Goal: Task Accomplishment & Management: Manage account settings

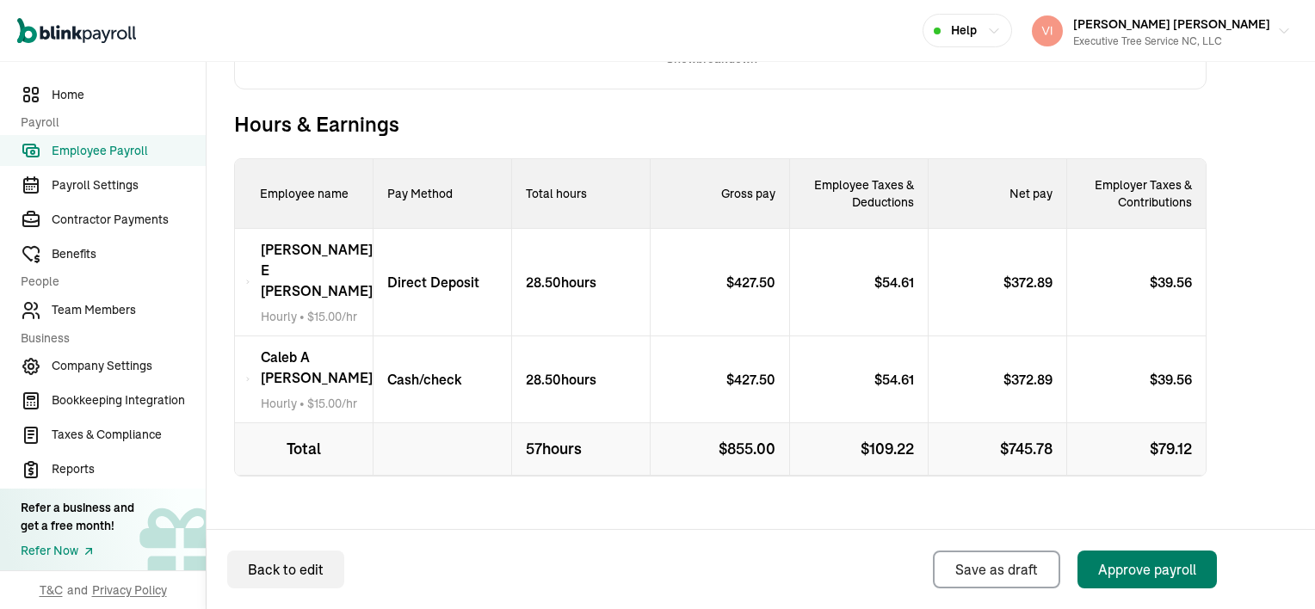
click at [1164, 568] on div "Approve payroll" at bounding box center [1147, 570] width 98 height 21
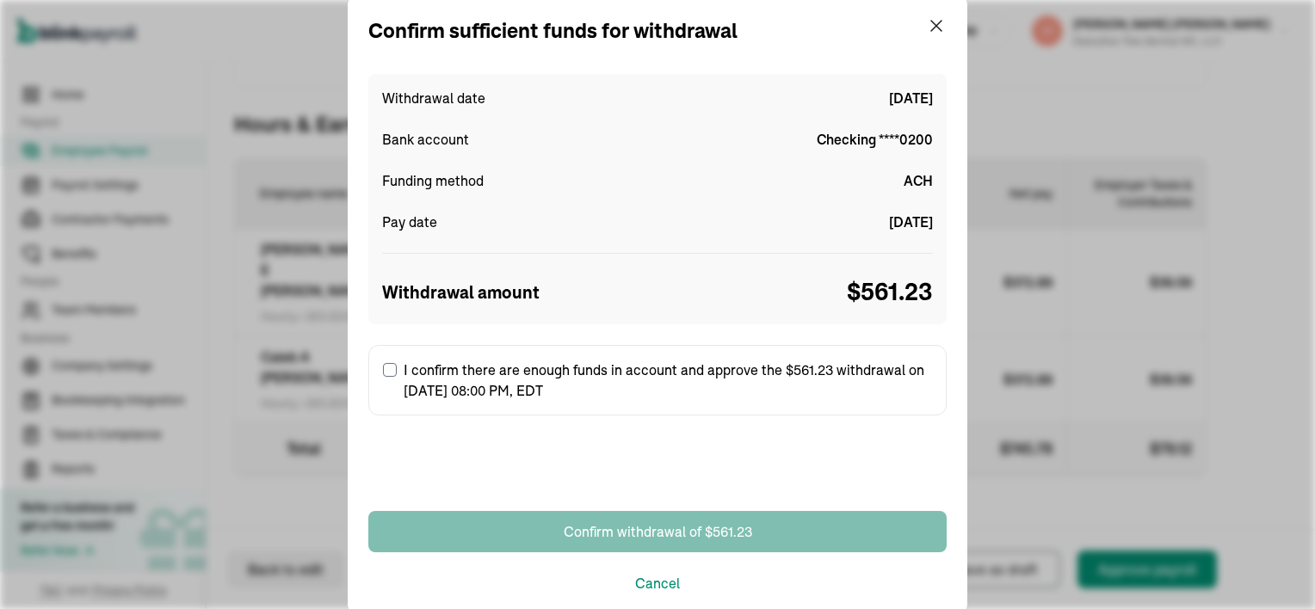
click at [387, 368] on input "I confirm there are enough funds in account and approve the $561.23 withdrawal …" at bounding box center [390, 370] width 14 height 14
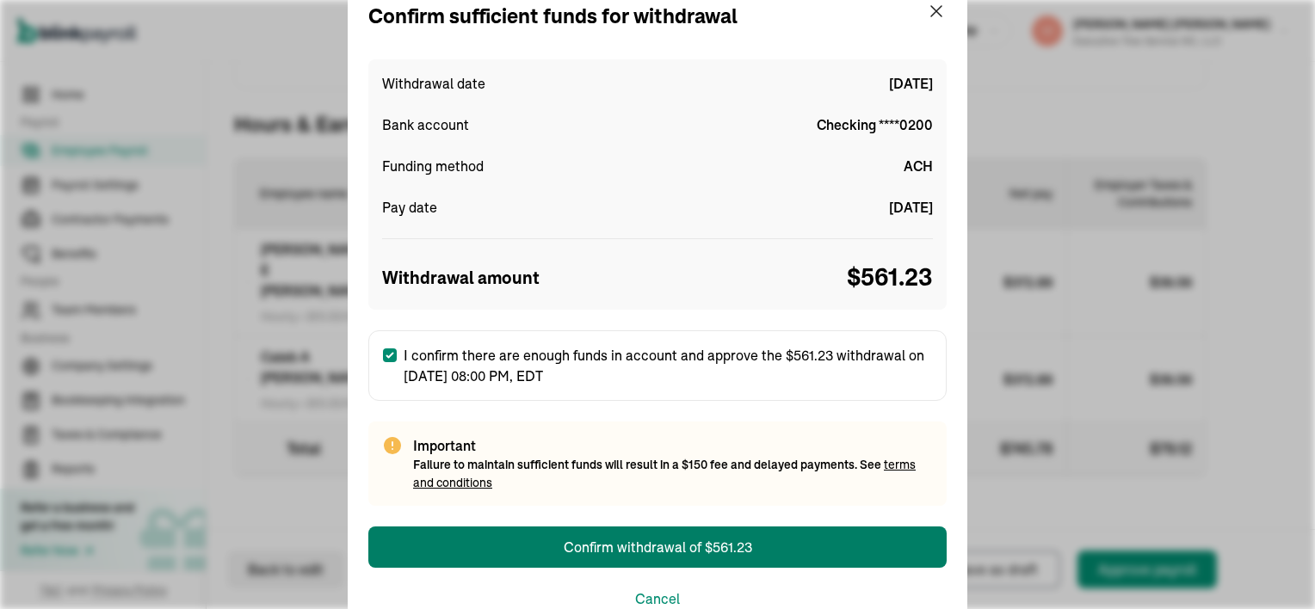
click at [386, 377] on label "I confirm there are enough funds in account and approve the $561.23 withdrawal …" at bounding box center [657, 366] width 578 height 71
click at [386, 362] on input "I confirm there are enough funds in account and approve the $561.23 withdrawal …" at bounding box center [390, 356] width 14 height 14
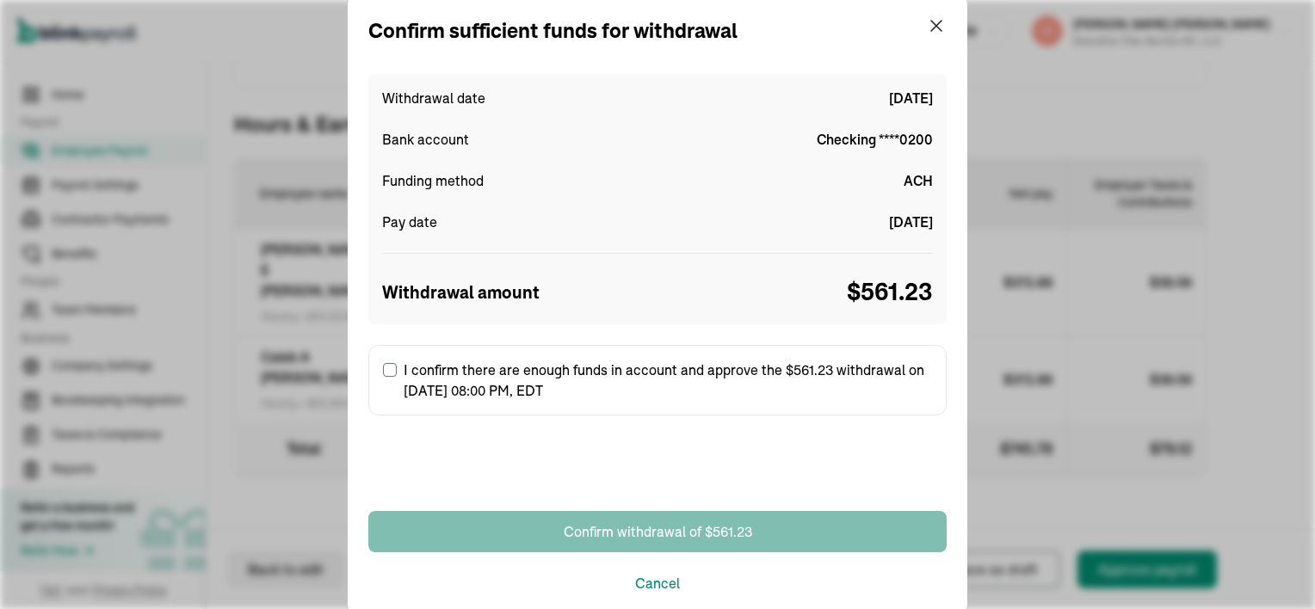
click at [384, 356] on label "I confirm there are enough funds in account and approve the $561.23 withdrawal …" at bounding box center [657, 380] width 578 height 71
click at [384, 363] on input "I confirm there are enough funds in account and approve the $561.23 withdrawal …" at bounding box center [390, 370] width 14 height 14
checkbox input "true"
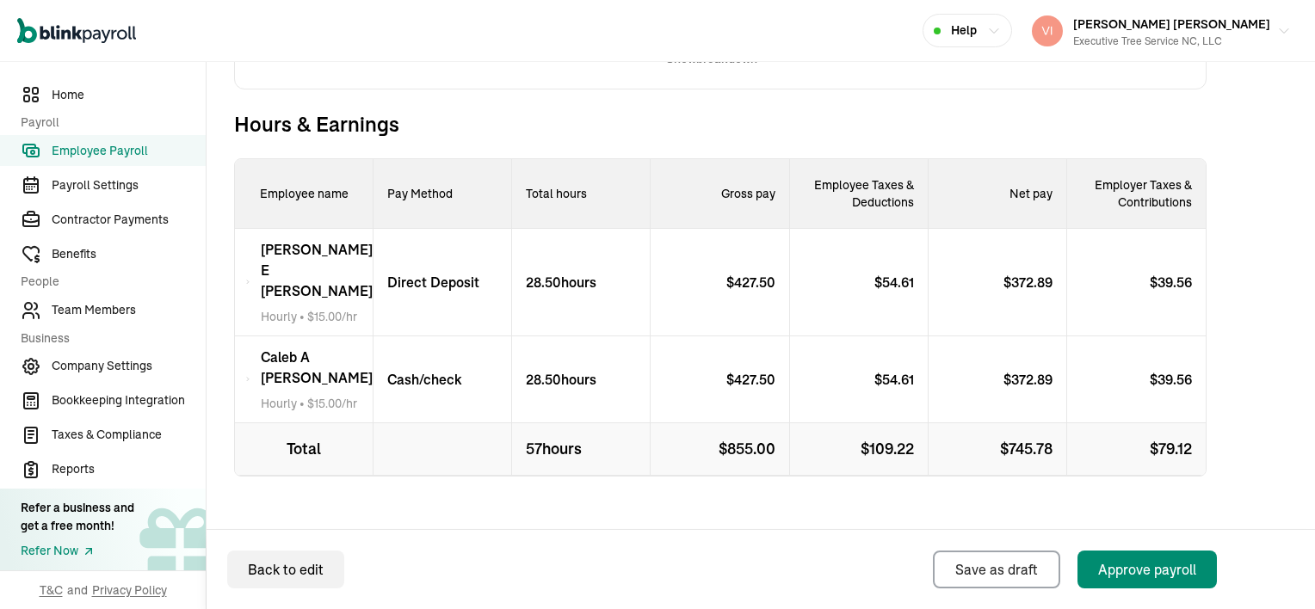
click at [934, 9] on div "Open main menu Help [PERSON_NAME] [PERSON_NAME] Executive Tree Service NC, LLC" at bounding box center [657, 31] width 1315 height 62
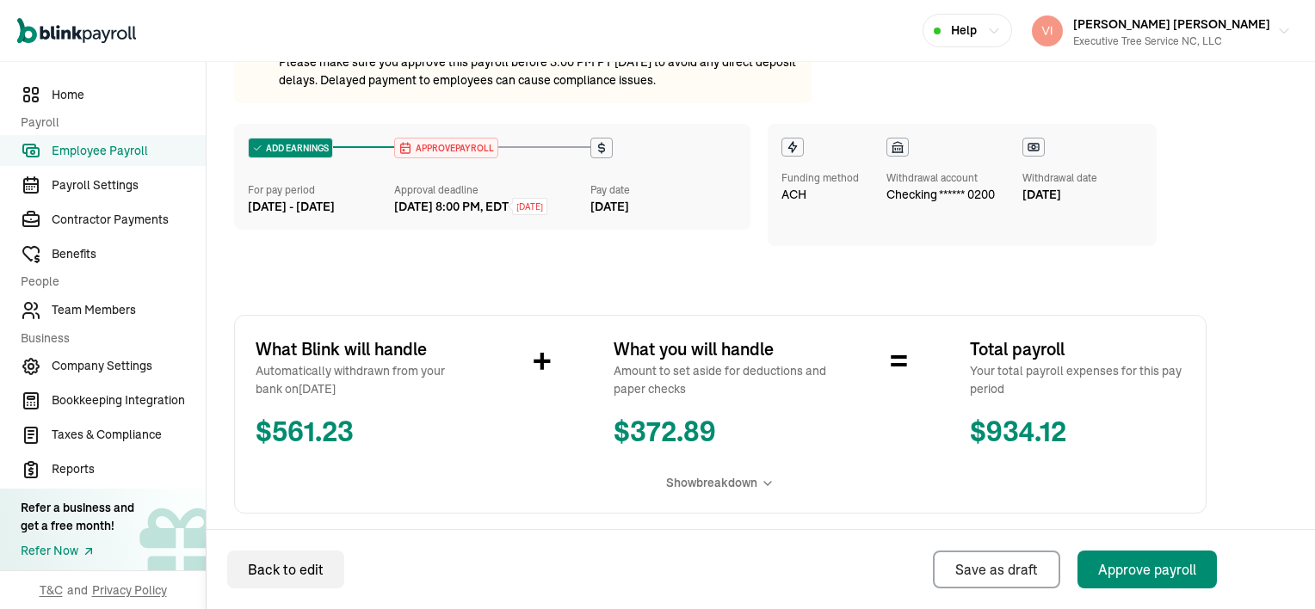
scroll to position [154, 0]
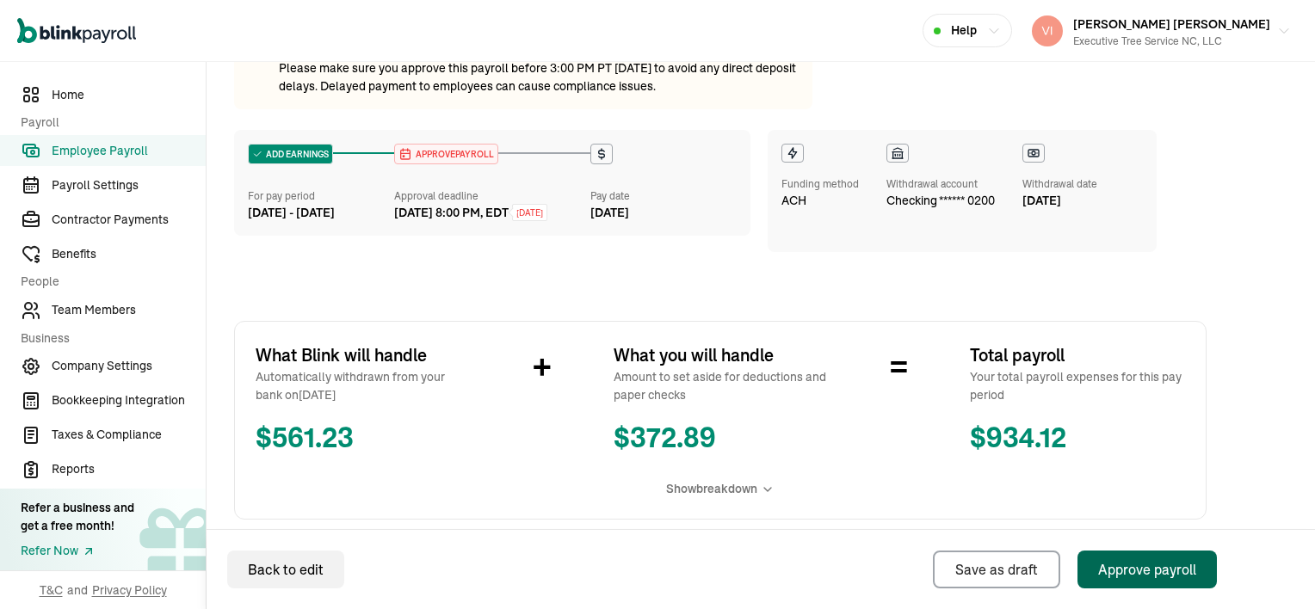
click at [1126, 576] on div "Approve payroll" at bounding box center [1147, 570] width 98 height 21
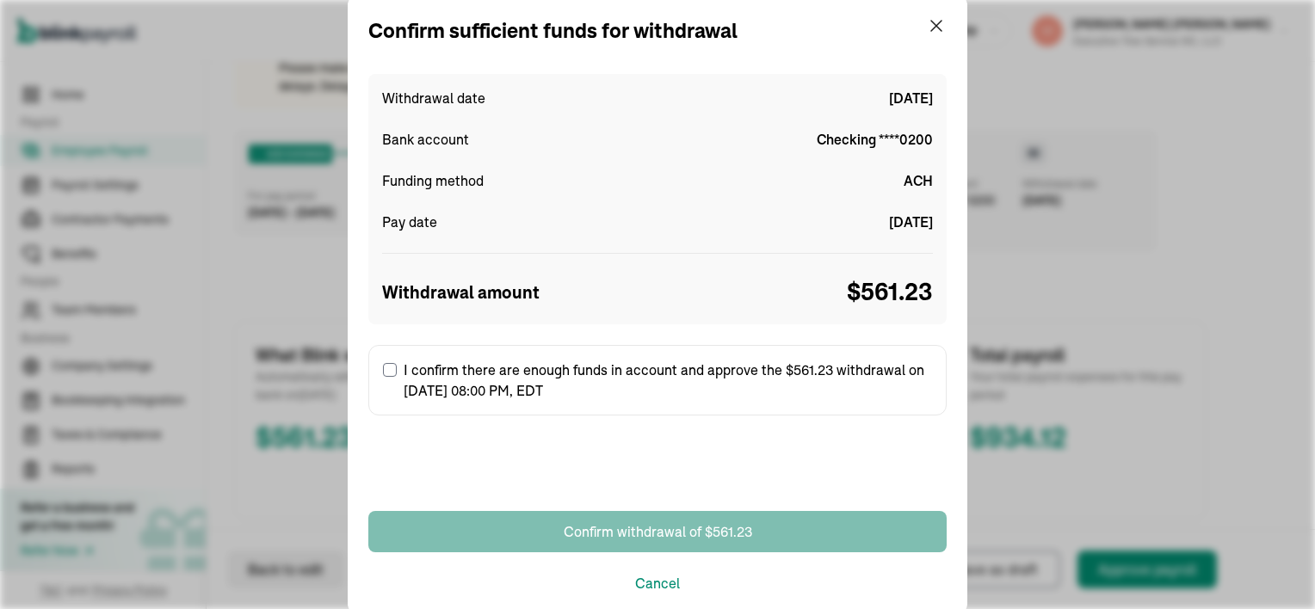
click at [390, 368] on input "I confirm there are enough funds in account and approve the $561.23 withdrawal …" at bounding box center [390, 370] width 14 height 14
checkbox input "true"
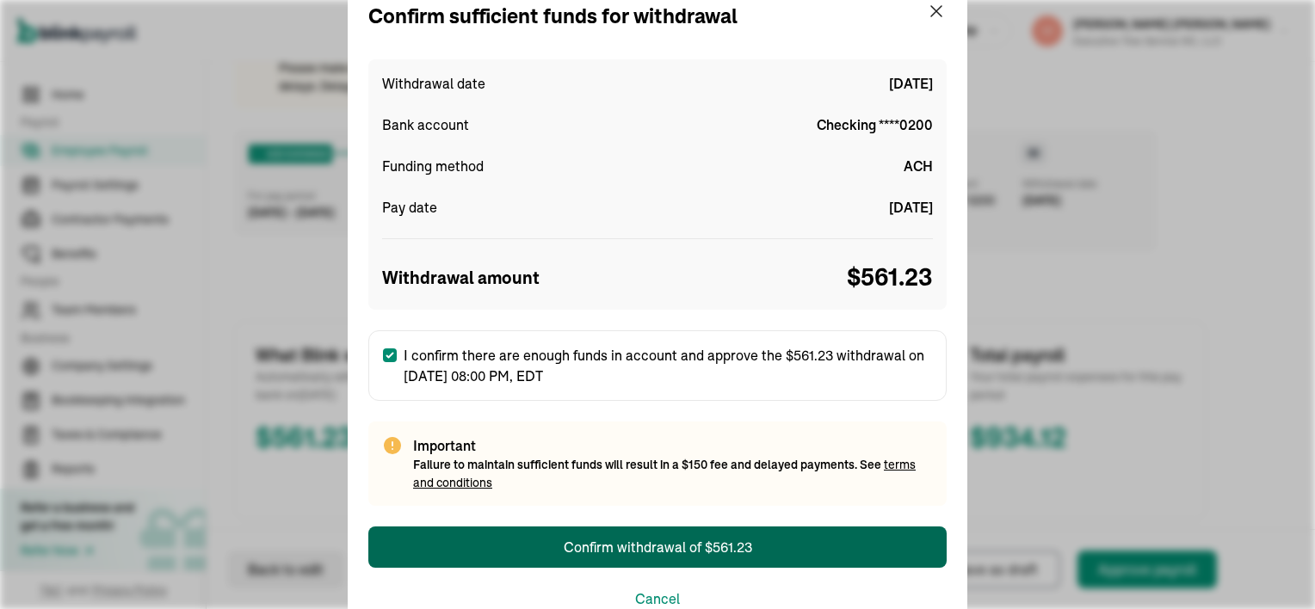
click at [655, 549] on div "Confirm withdrawal of $561.23" at bounding box center [658, 547] width 189 height 21
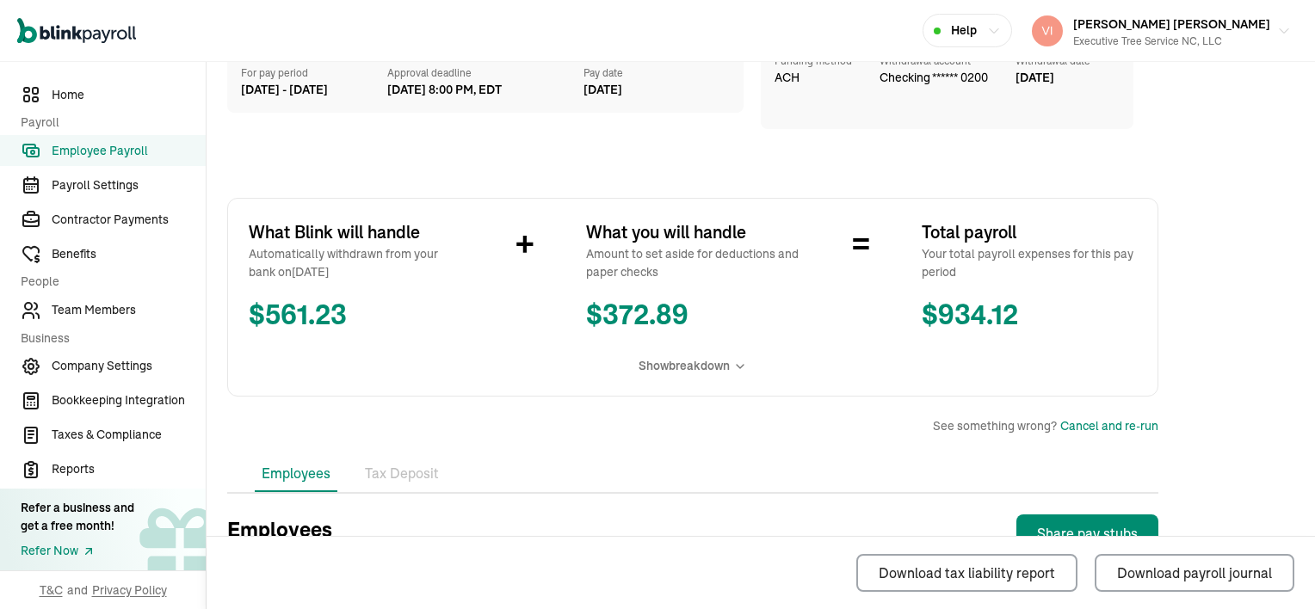
scroll to position [172, 0]
click at [91, 306] on span "Team Members" at bounding box center [129, 310] width 154 height 18
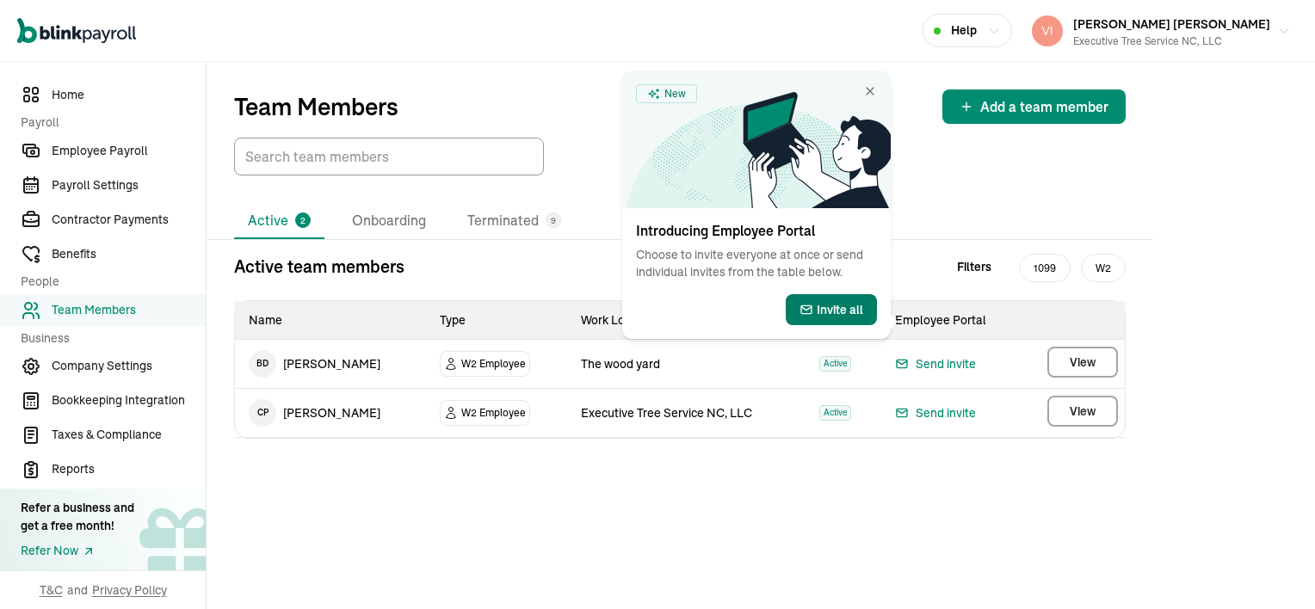
click at [833, 306] on span "Invite all" at bounding box center [840, 309] width 46 height 17
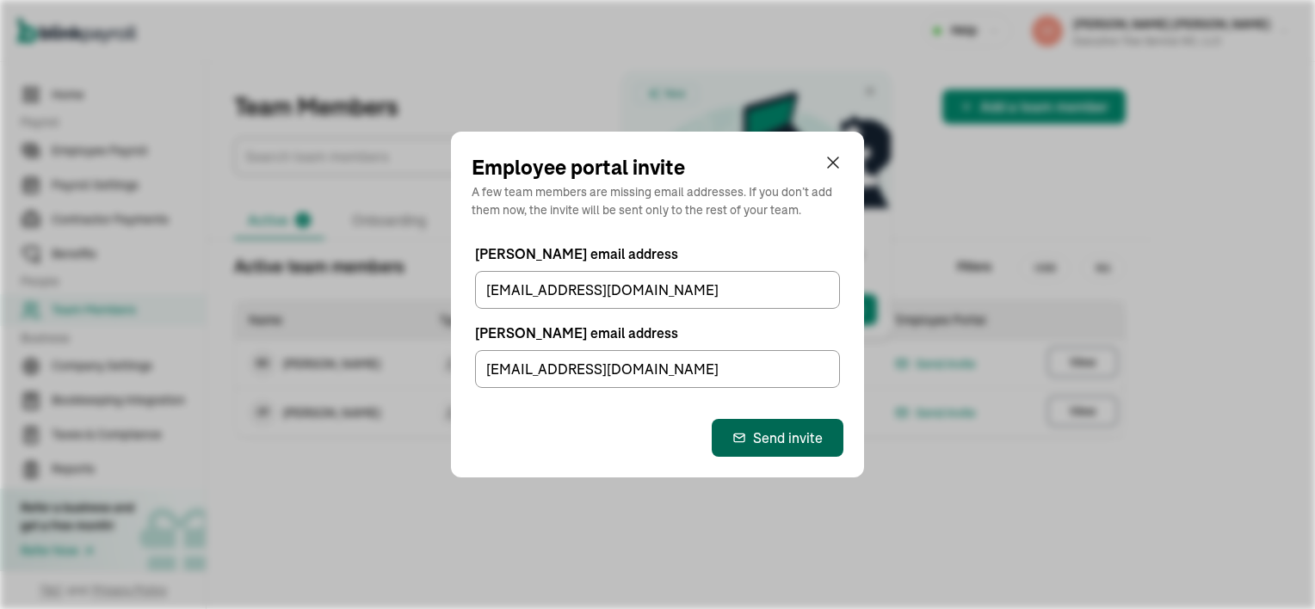
click at [781, 439] on div "Send invite" at bounding box center [778, 438] width 90 height 21
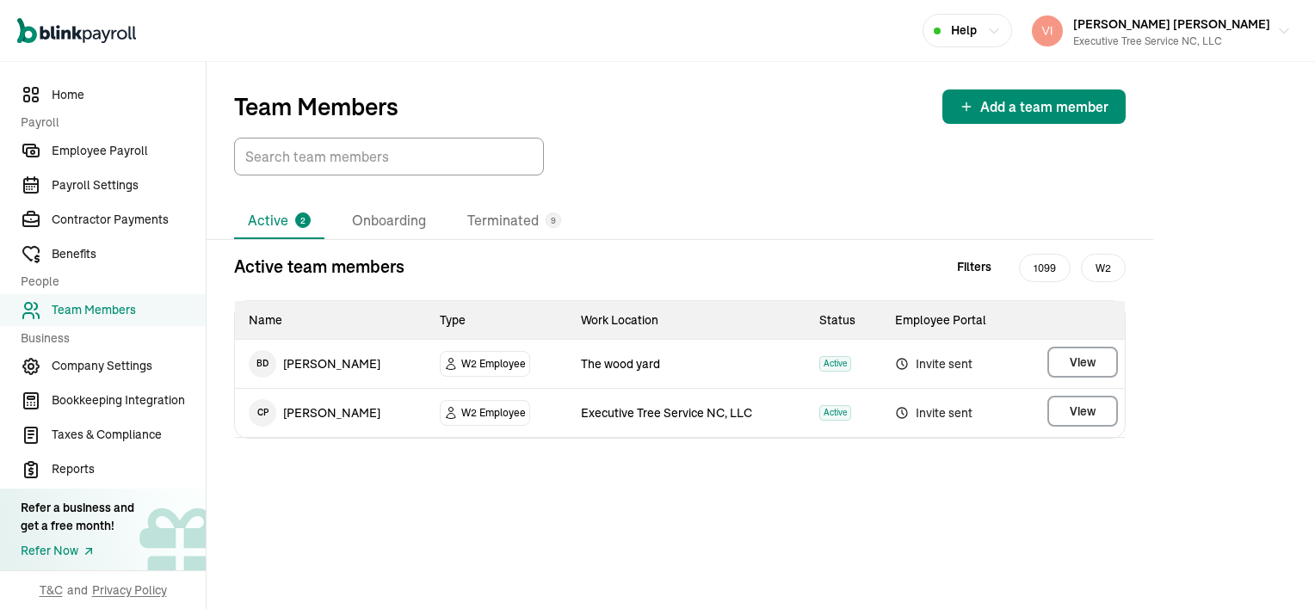
click at [898, 365] on icon at bounding box center [902, 364] width 14 height 21
drag, startPoint x: 898, startPoint y: 365, endPoint x: 881, endPoint y: 389, distance: 29.6
click at [881, 389] on td "Invite sent" at bounding box center [952, 413] width 142 height 49
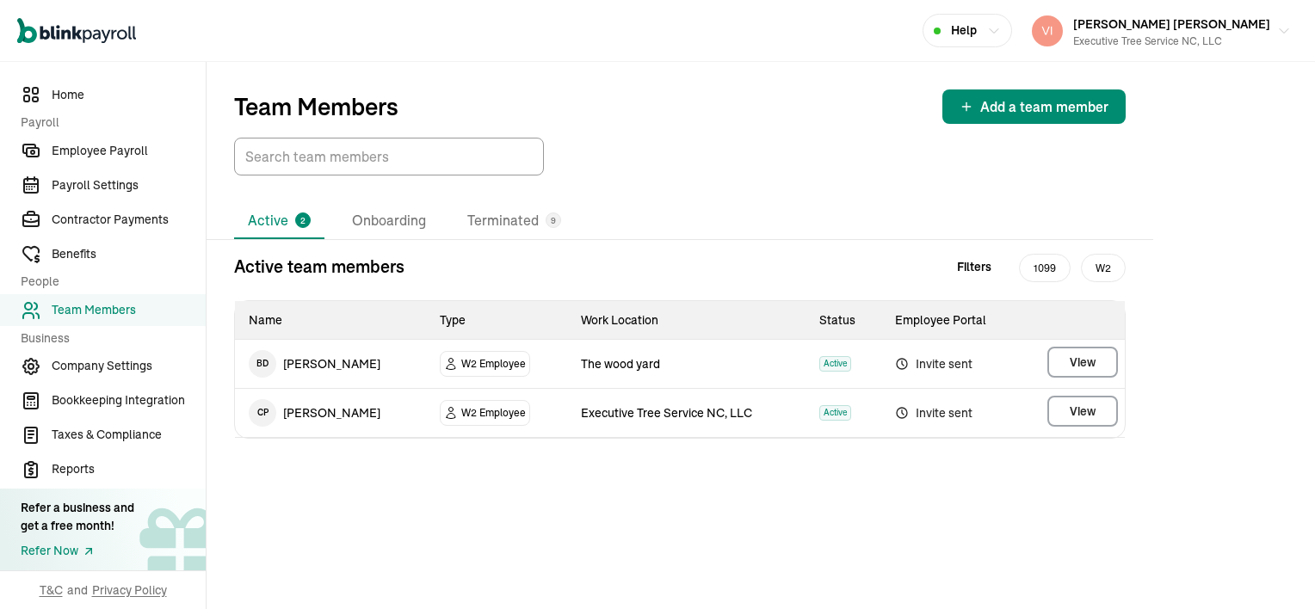
drag, startPoint x: 881, startPoint y: 389, endPoint x: 898, endPoint y: 456, distance: 69.3
click at [898, 456] on div "Active team members Filters 1099 W2 Name Type Work Location Status Employee Por…" at bounding box center [680, 360] width 947 height 213
click at [1098, 411] on button "View" at bounding box center [1083, 411] width 71 height 31
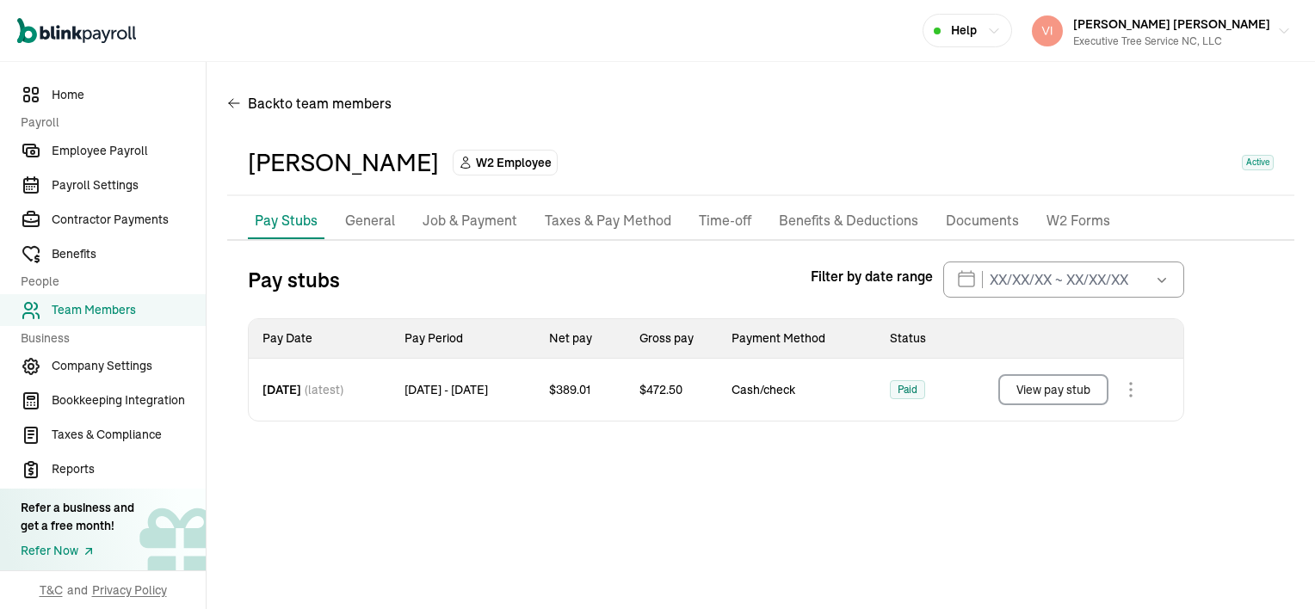
click at [965, 227] on p "Documents" at bounding box center [982, 221] width 73 height 22
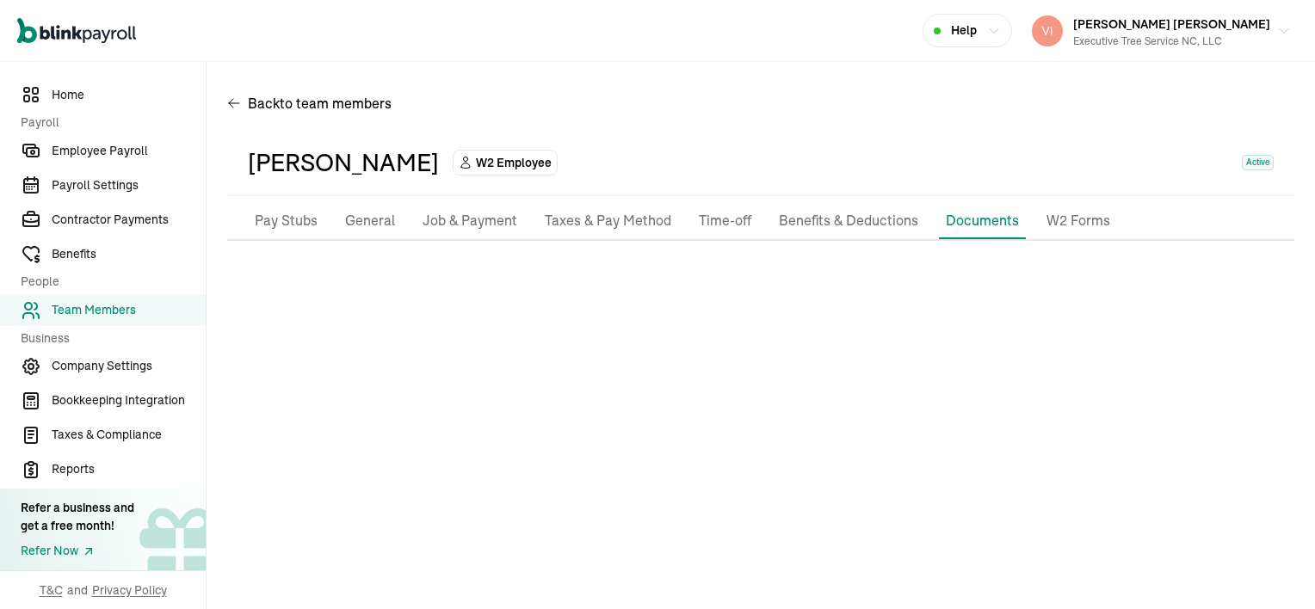
click at [473, 227] on p "Job & Payment" at bounding box center [470, 221] width 95 height 22
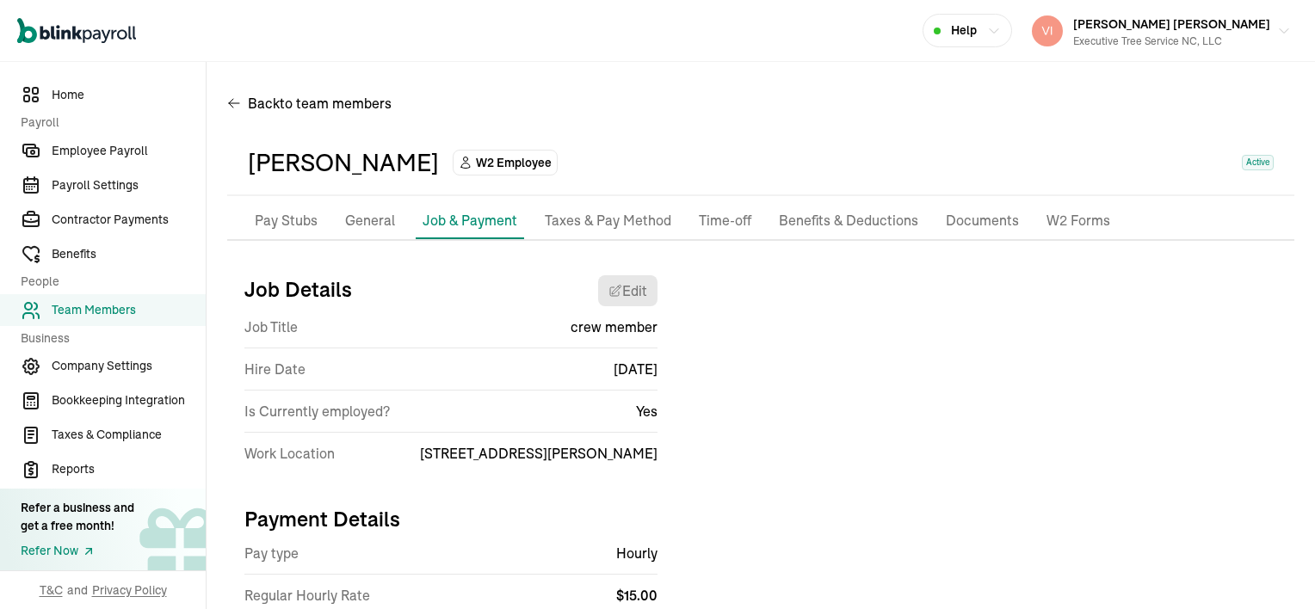
click at [616, 233] on li "Taxes & Pay Method" at bounding box center [608, 221] width 140 height 36
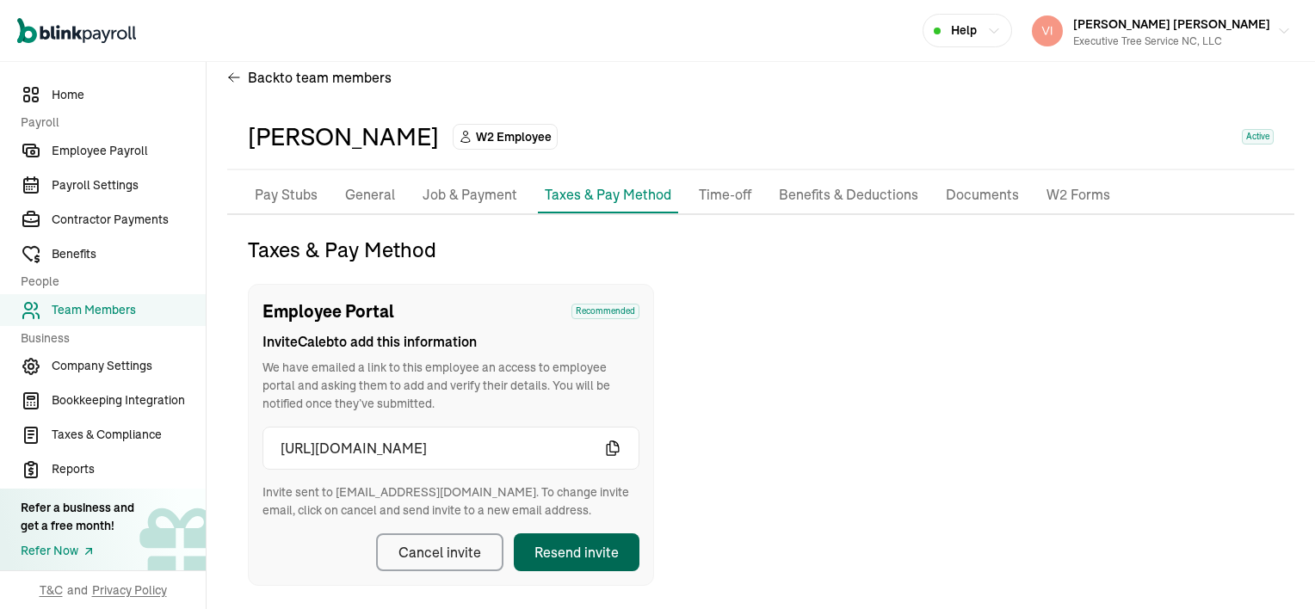
click at [591, 551] on div "Resend invite" at bounding box center [577, 552] width 84 height 21
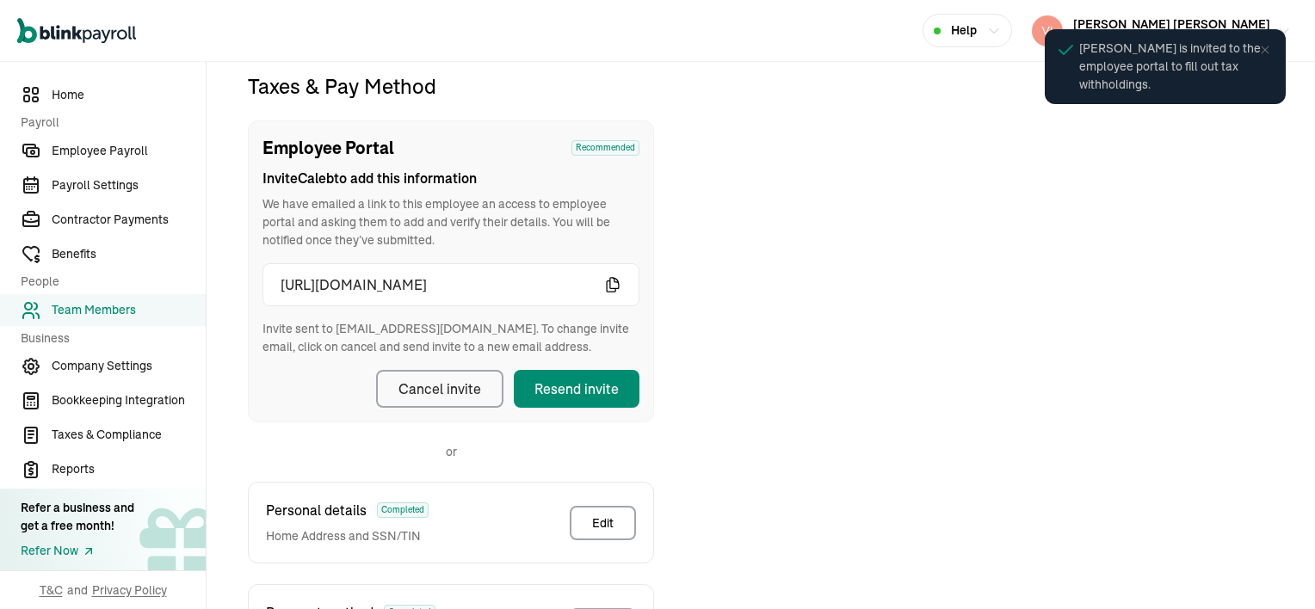
scroll to position [203, 0]
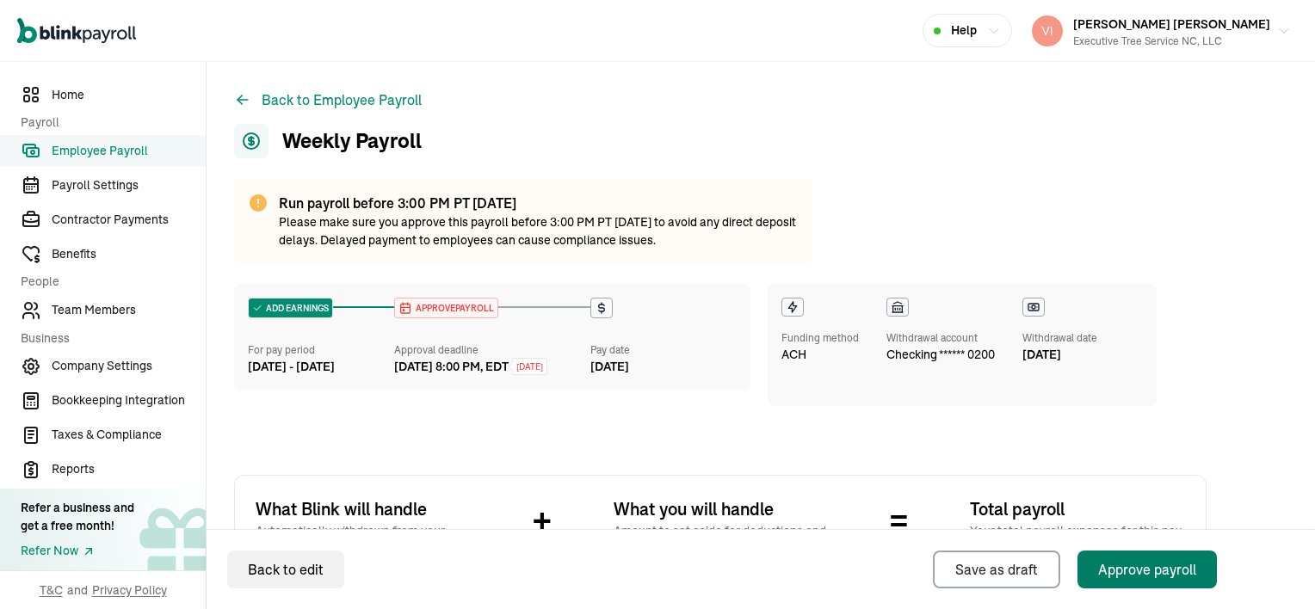
scroll to position [584, 0]
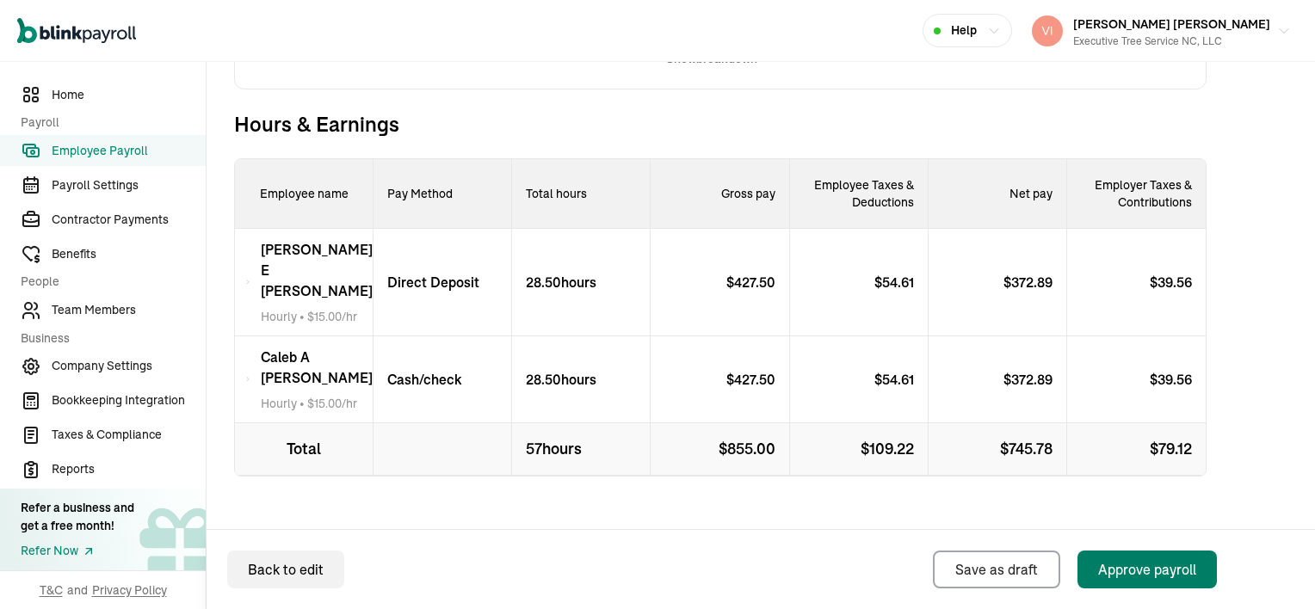
click at [1164, 568] on div "Approve payroll" at bounding box center [1147, 570] width 98 height 21
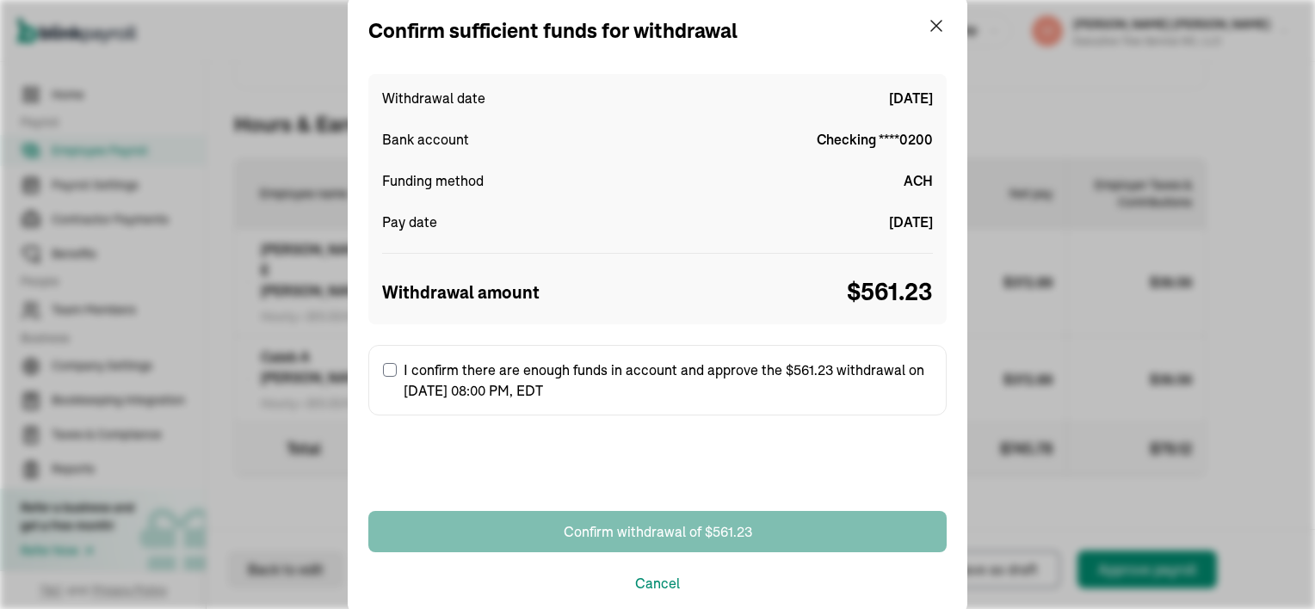
click at [387, 368] on input "I confirm there are enough funds in account and approve the $561.23 withdrawal …" at bounding box center [390, 370] width 14 height 14
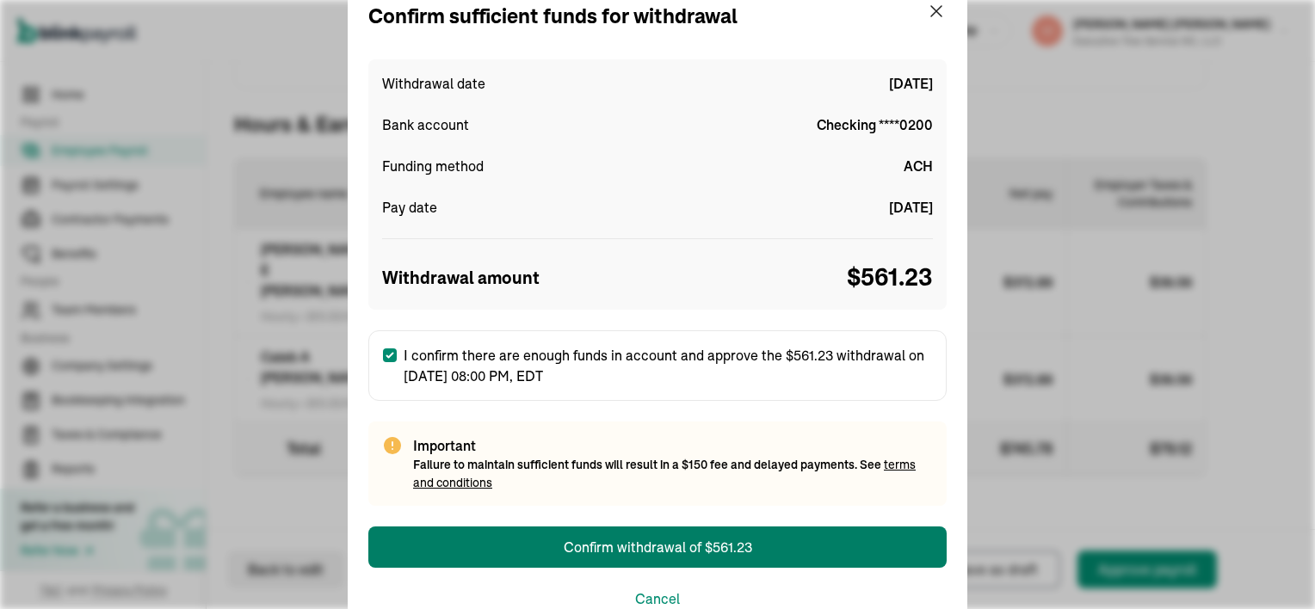
click at [386, 377] on label "I confirm there are enough funds in account and approve the $561.23 withdrawal …" at bounding box center [657, 366] width 578 height 71
click at [386, 362] on input "I confirm there are enough funds in account and approve the $561.23 withdrawal …" at bounding box center [390, 356] width 14 height 14
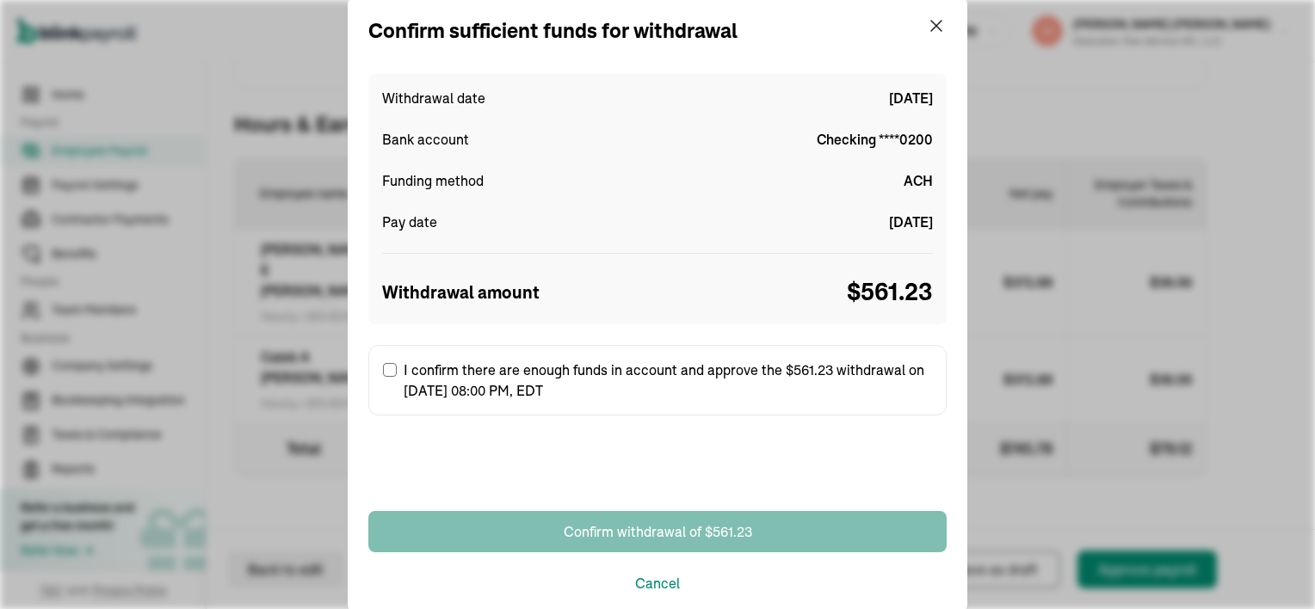
click at [384, 356] on label "I confirm there are enough funds in account and approve the $561.23 withdrawal …" at bounding box center [657, 380] width 578 height 71
click at [384, 363] on input "I confirm there are enough funds in account and approve the $561.23 withdrawal …" at bounding box center [390, 370] width 14 height 14
checkbox input "true"
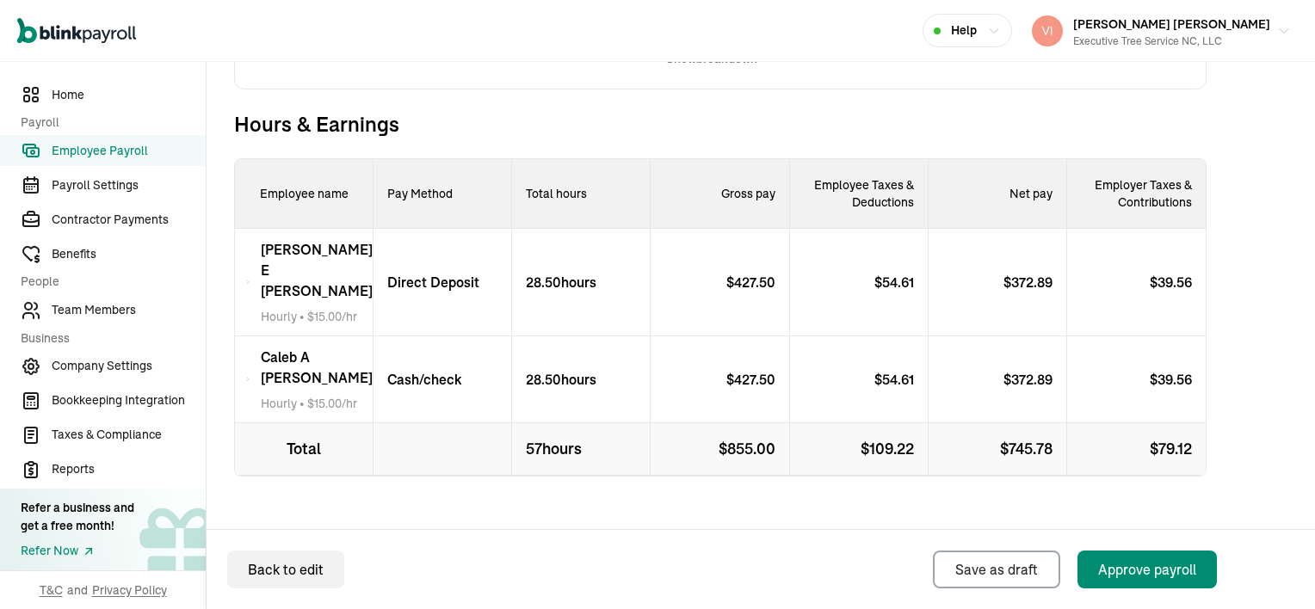
click at [934, 9] on div "Open main menu Help [PERSON_NAME] [PERSON_NAME] Executive Tree Service NC, LLC" at bounding box center [657, 31] width 1315 height 62
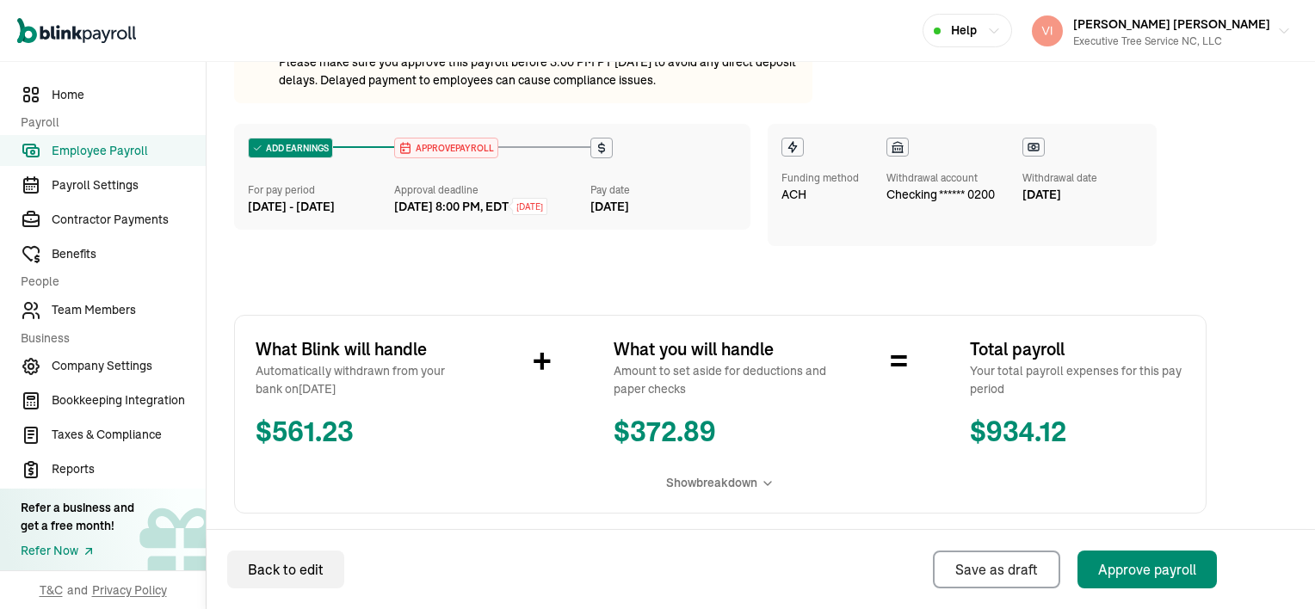
scroll to position [154, 0]
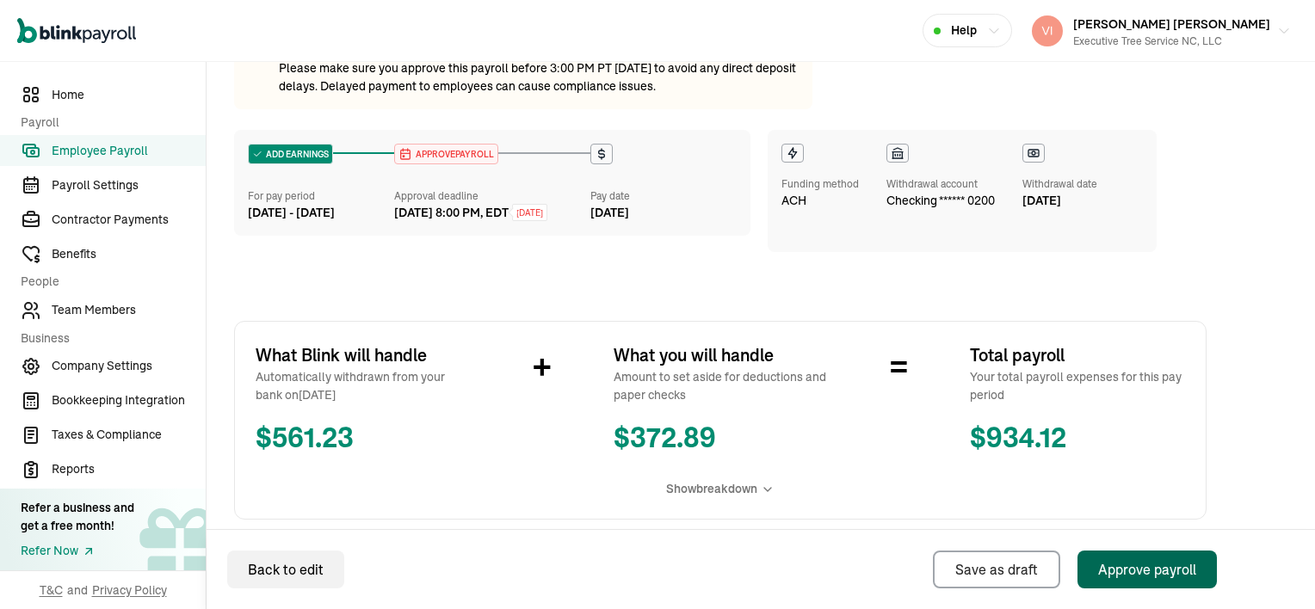
click at [1126, 576] on div "Approve payroll" at bounding box center [1147, 570] width 98 height 21
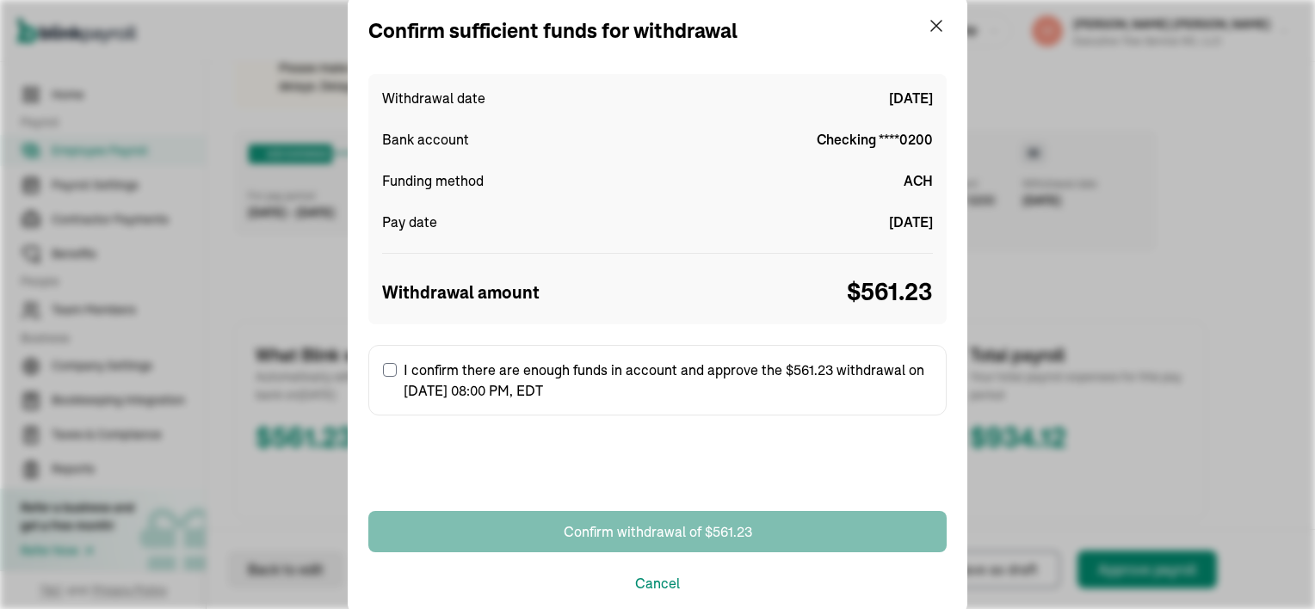
click at [390, 368] on input "I confirm there are enough funds in account and approve the $561.23 withdrawal …" at bounding box center [390, 370] width 14 height 14
checkbox input "true"
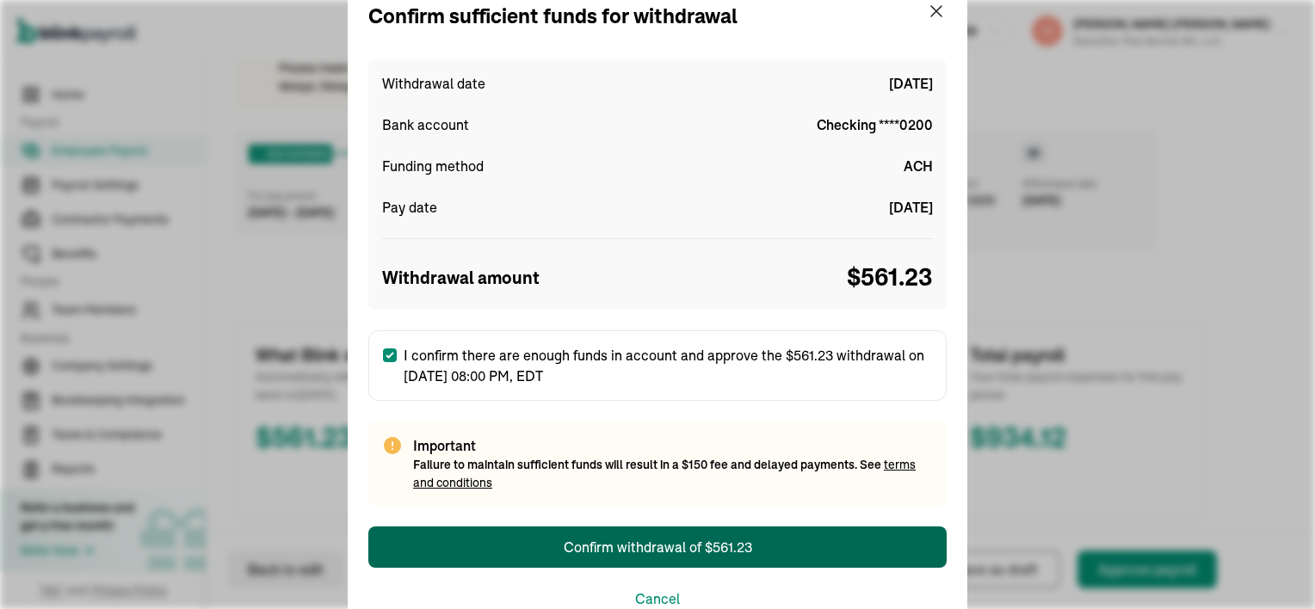
click at [655, 549] on div "Confirm withdrawal of $561.23" at bounding box center [658, 547] width 189 height 21
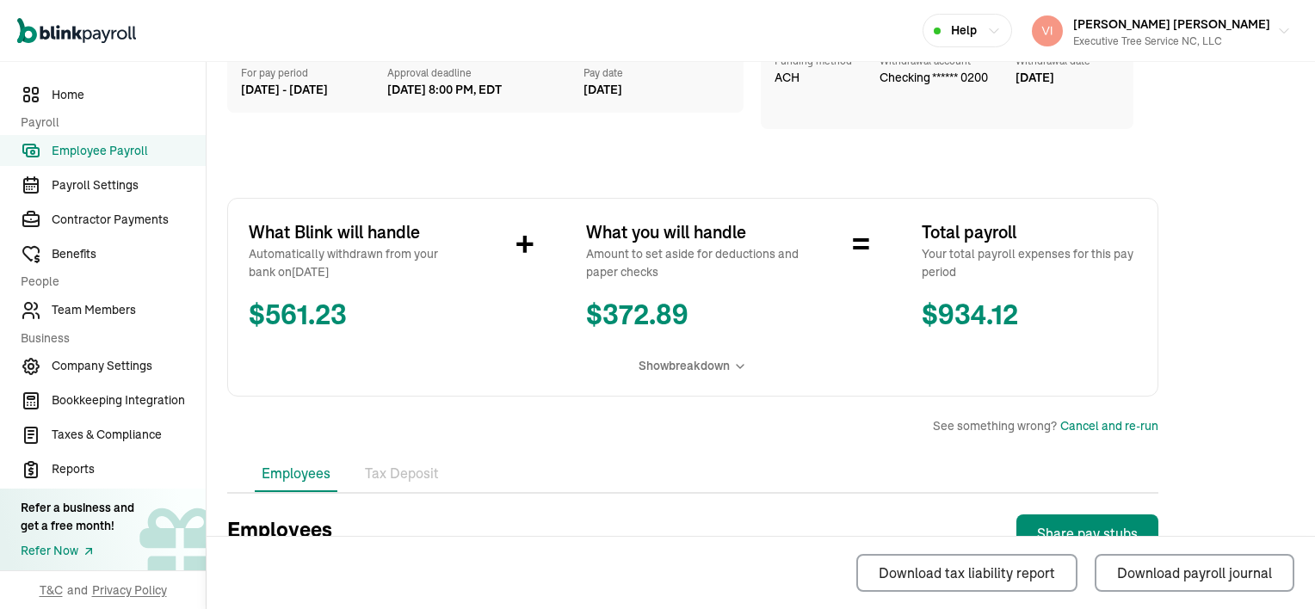
scroll to position [172, 0]
click at [91, 306] on span "Team Members" at bounding box center [129, 310] width 154 height 18
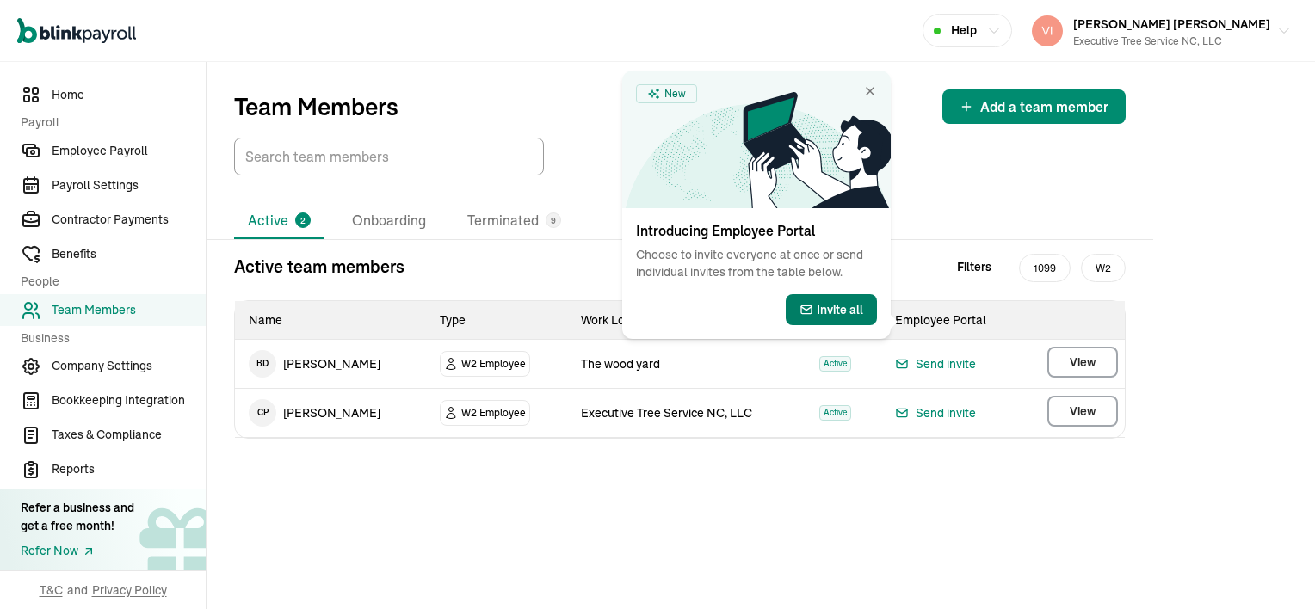
click at [833, 306] on span "Invite all" at bounding box center [840, 309] width 46 height 17
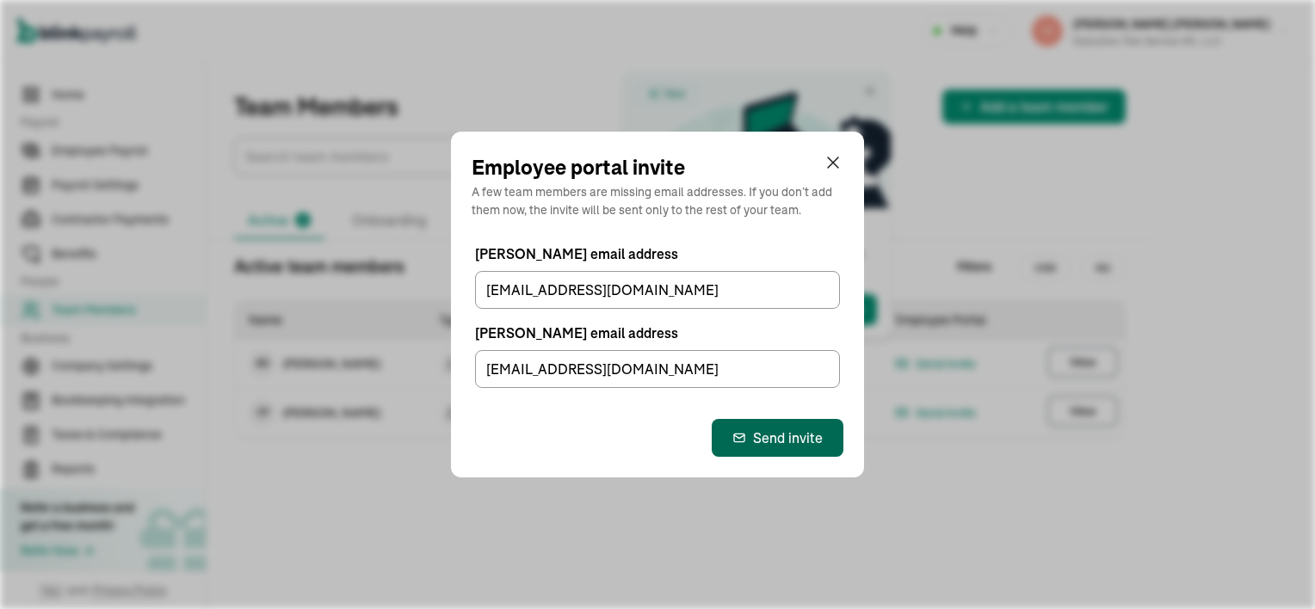
click at [781, 439] on div "Send invite" at bounding box center [778, 438] width 90 height 21
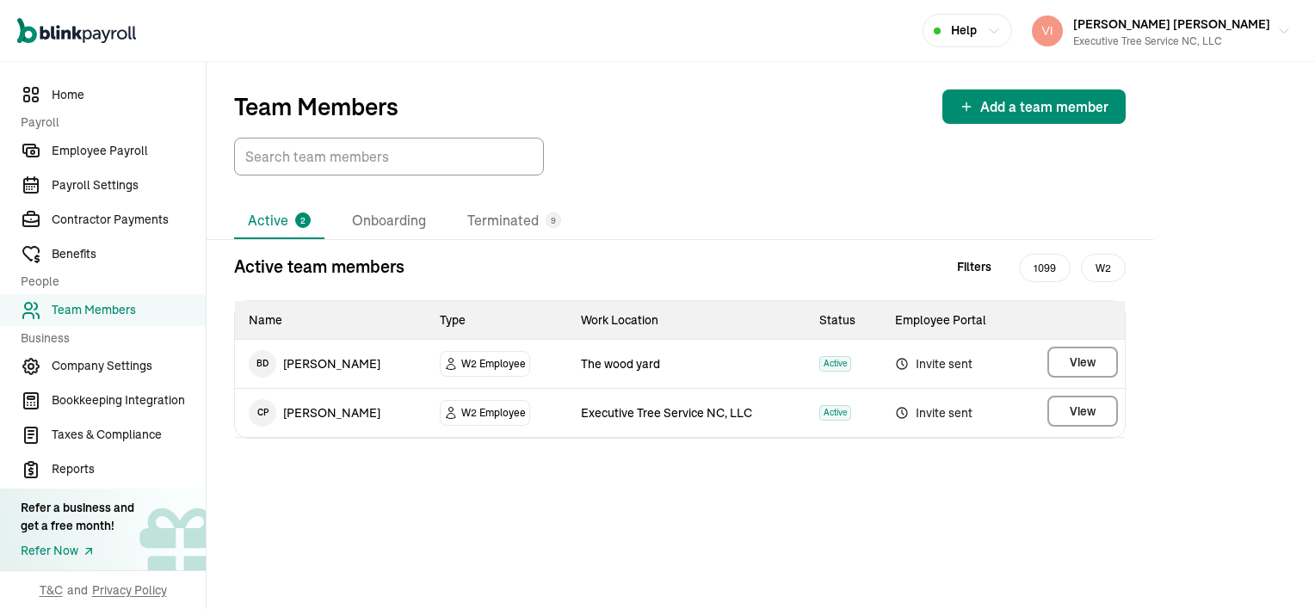
click at [898, 365] on icon at bounding box center [902, 364] width 14 height 21
drag, startPoint x: 898, startPoint y: 365, endPoint x: 881, endPoint y: 389, distance: 29.6
click at [881, 389] on td "Invite sent" at bounding box center [952, 413] width 142 height 49
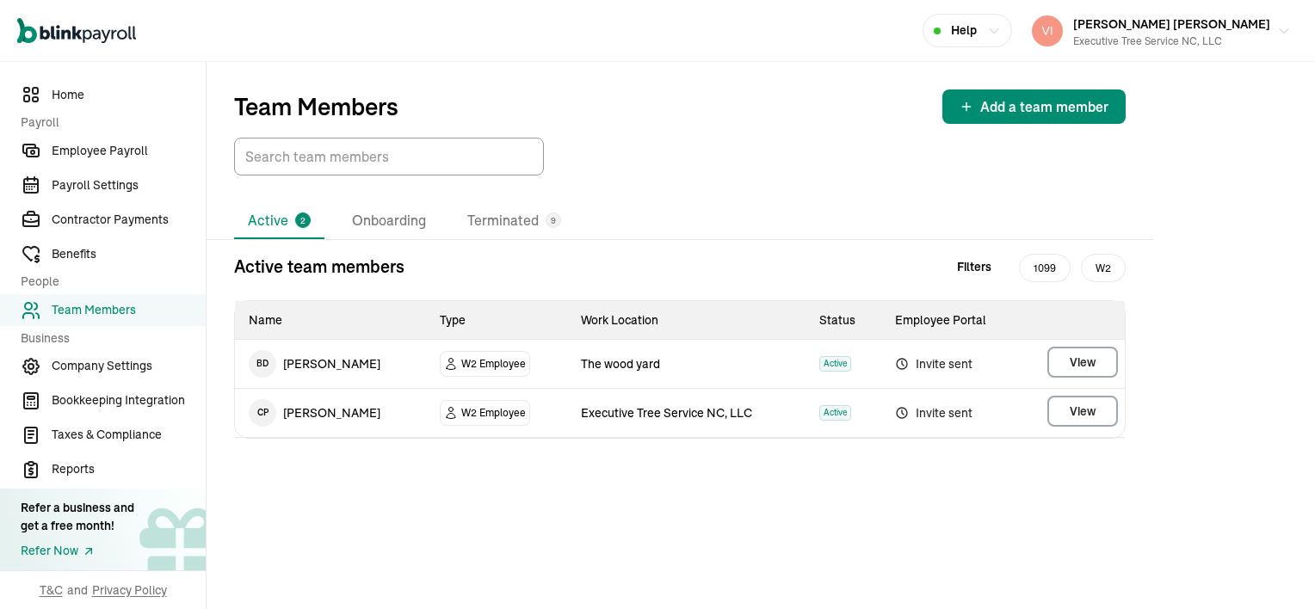
drag, startPoint x: 881, startPoint y: 389, endPoint x: 898, endPoint y: 456, distance: 69.3
click at [898, 456] on div "Active team members Filters 1099 W2 Name Type Work Location Status Employee Por…" at bounding box center [680, 360] width 947 height 213
click at [1098, 411] on button "View" at bounding box center [1083, 411] width 71 height 31
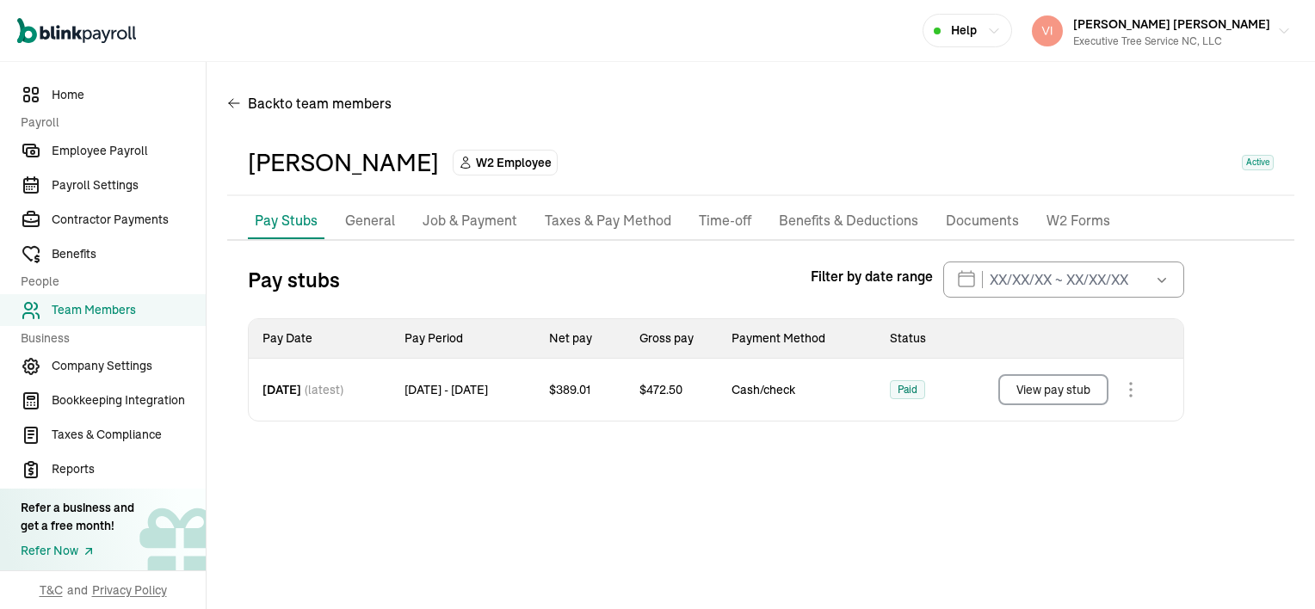
click at [965, 227] on p "Documents" at bounding box center [982, 221] width 73 height 22
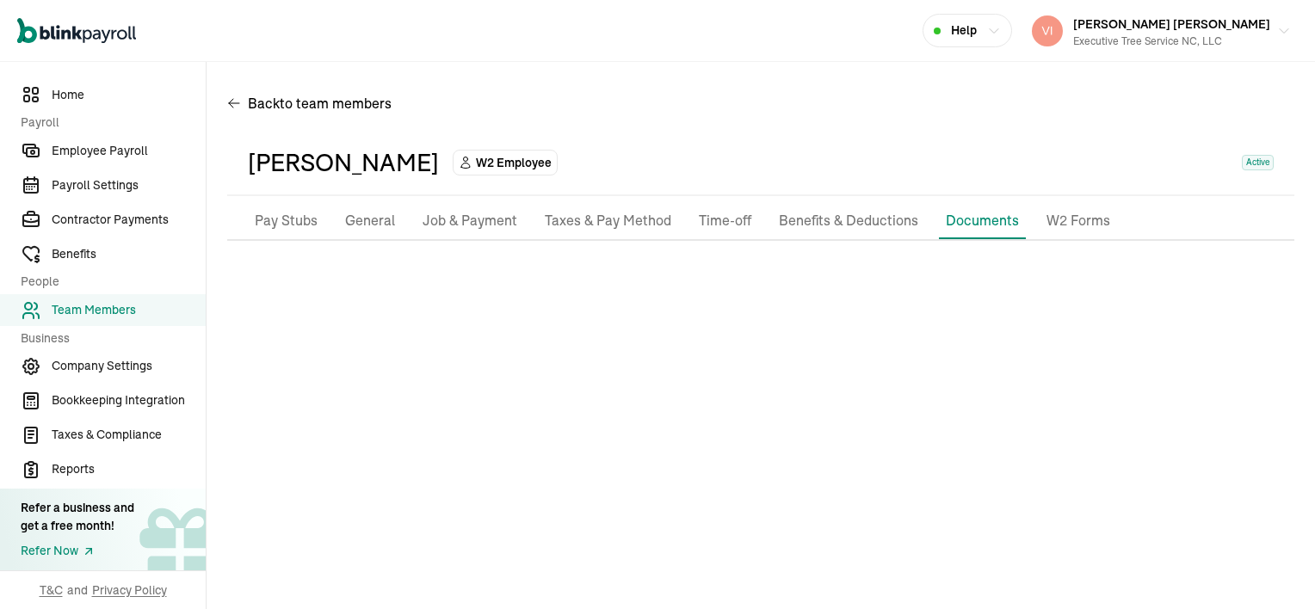
click at [473, 227] on p "Job & Payment" at bounding box center [470, 221] width 95 height 22
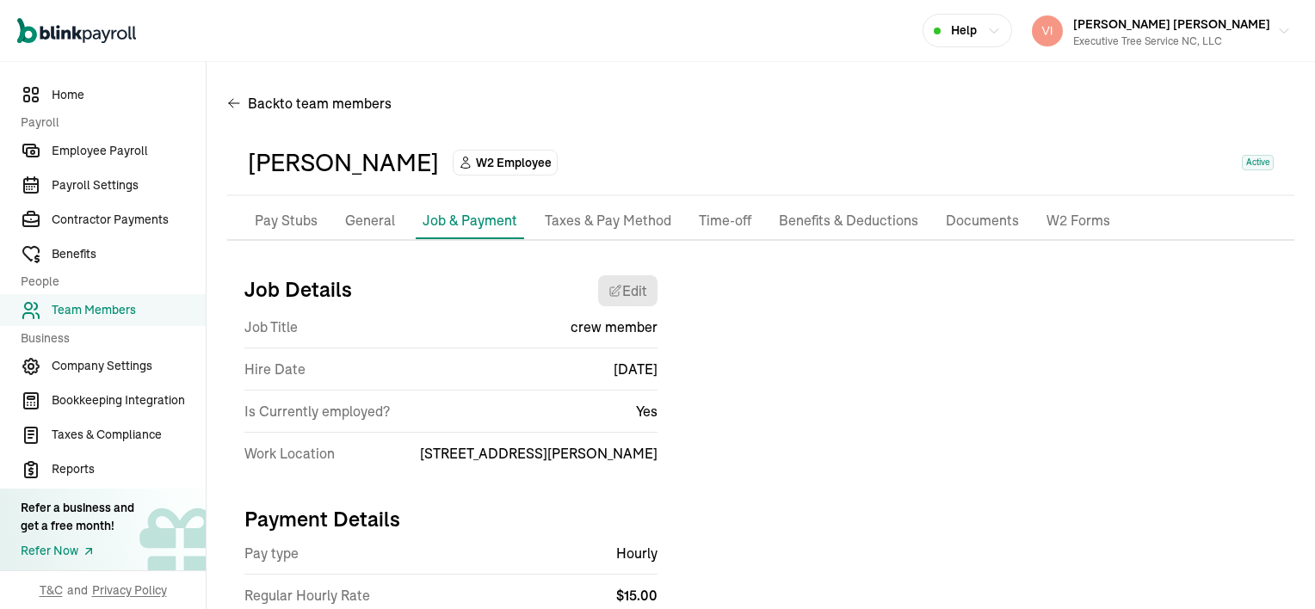
click at [616, 233] on li "Taxes & Pay Method" at bounding box center [608, 221] width 140 height 36
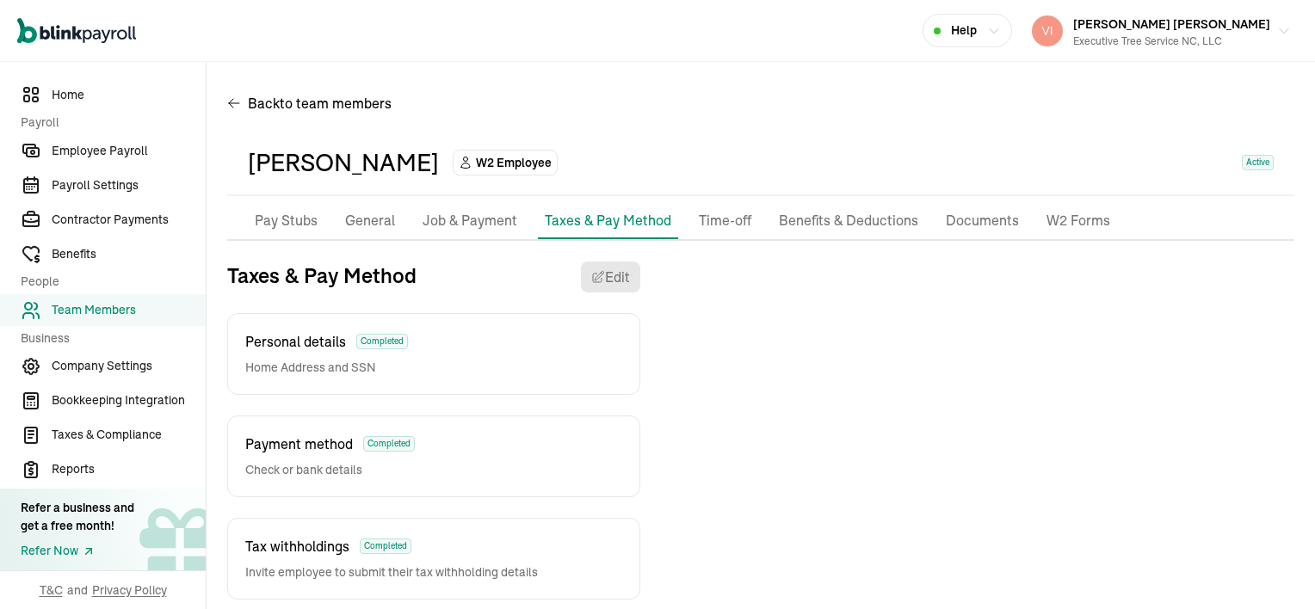
scroll to position [26, 0]
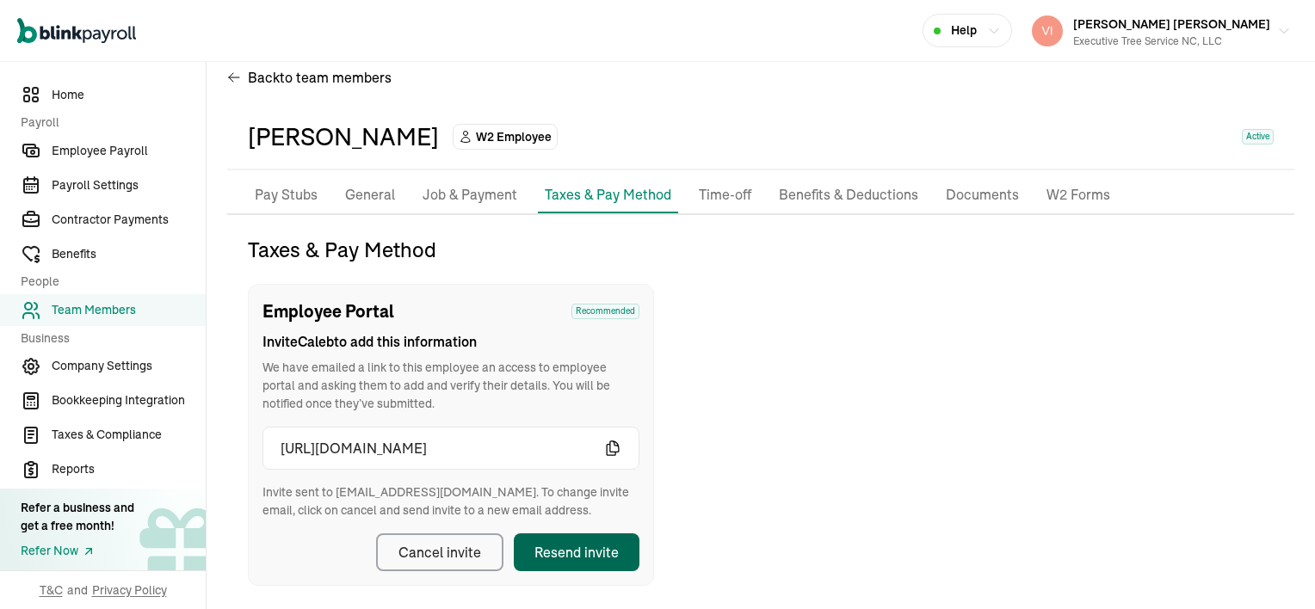
click at [591, 551] on div "Resend invite" at bounding box center [577, 552] width 84 height 21
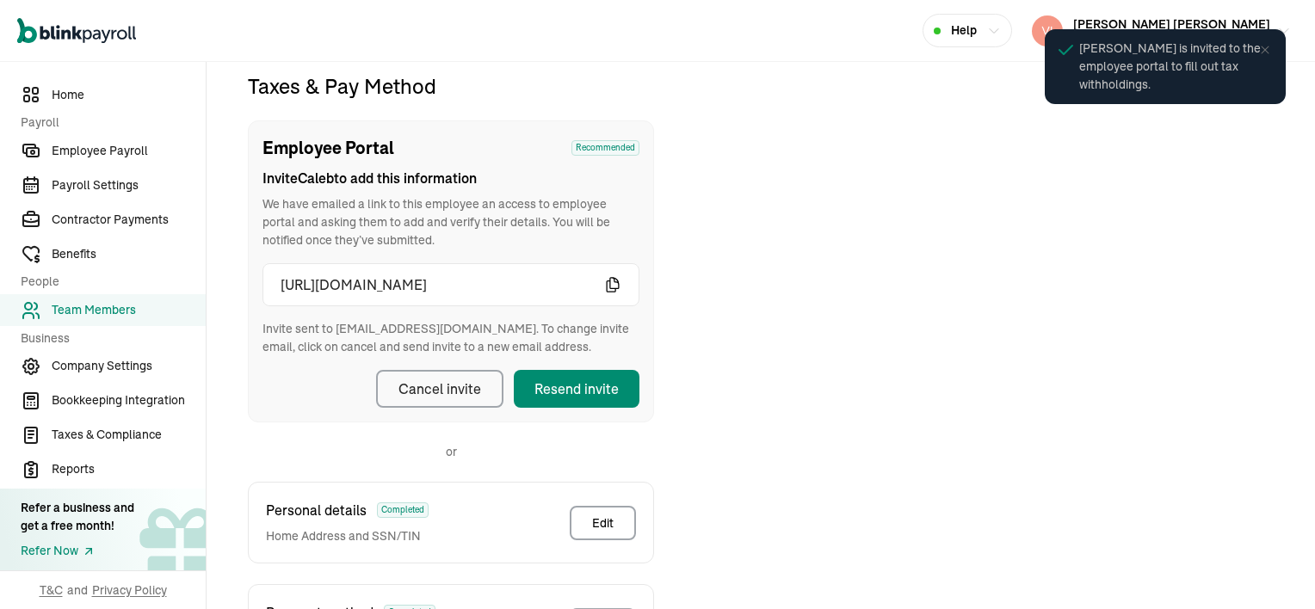
scroll to position [203, 0]
